Goal: Check status

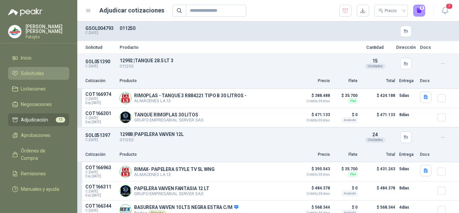
click at [35, 68] on link "Solicitudes" at bounding box center [38, 73] width 61 height 13
click at [41, 73] on span "Solicitudes" at bounding box center [32, 73] width 23 height 7
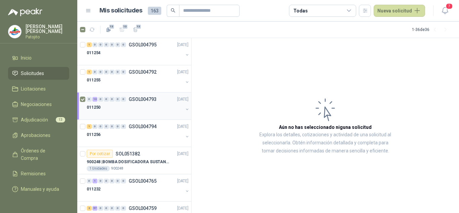
click at [100, 108] on p "011250" at bounding box center [94, 107] width 14 height 6
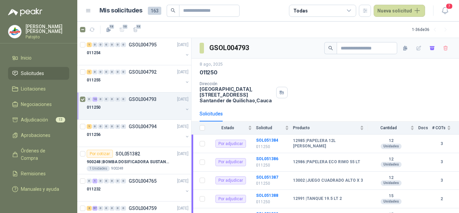
click at [185, 109] on button "button" at bounding box center [187, 109] width 5 height 5
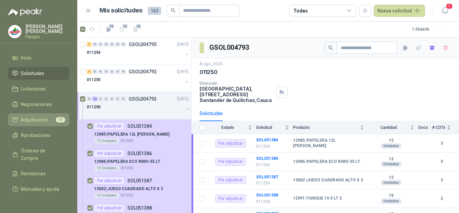
click at [40, 118] on span "Adjudicación" at bounding box center [34, 119] width 27 height 7
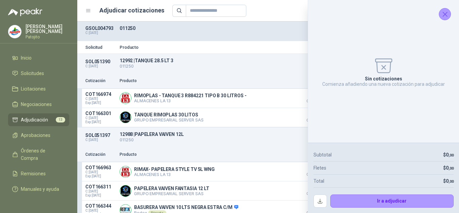
click at [448, 13] on icon "Cerrar" at bounding box center [445, 14] width 8 height 8
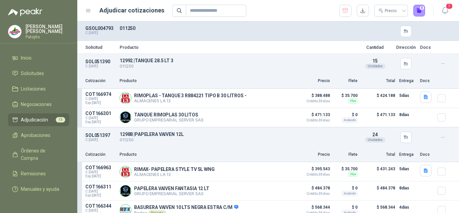
click at [302, 11] on div "Precio 0" at bounding box center [298, 11] width 253 height 12
click at [276, 96] on button "Detalles" at bounding box center [277, 97] width 32 height 9
